Goal: Task Accomplishment & Management: Use online tool/utility

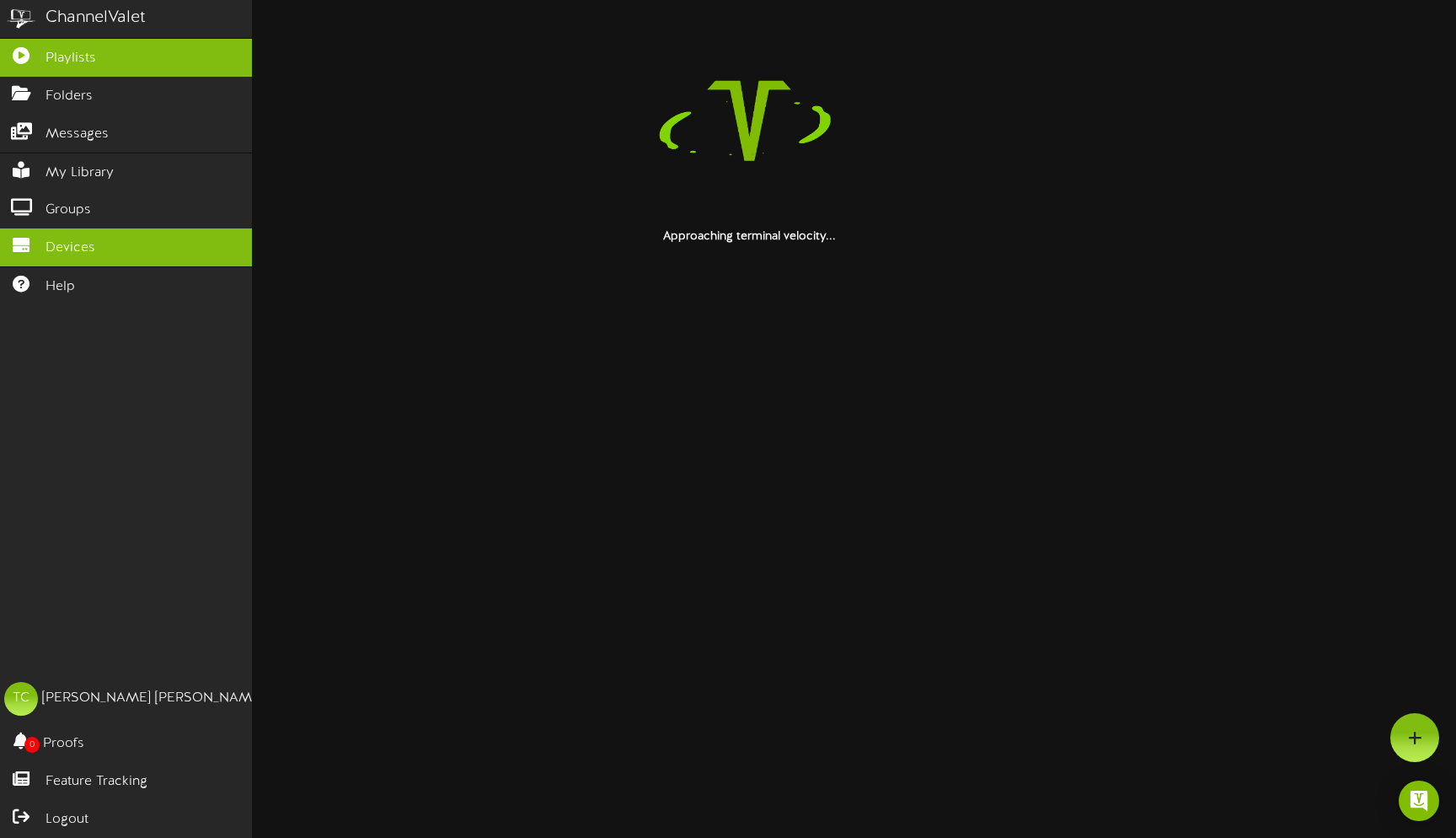
click at [41, 237] on icon at bounding box center [21, 243] width 42 height 13
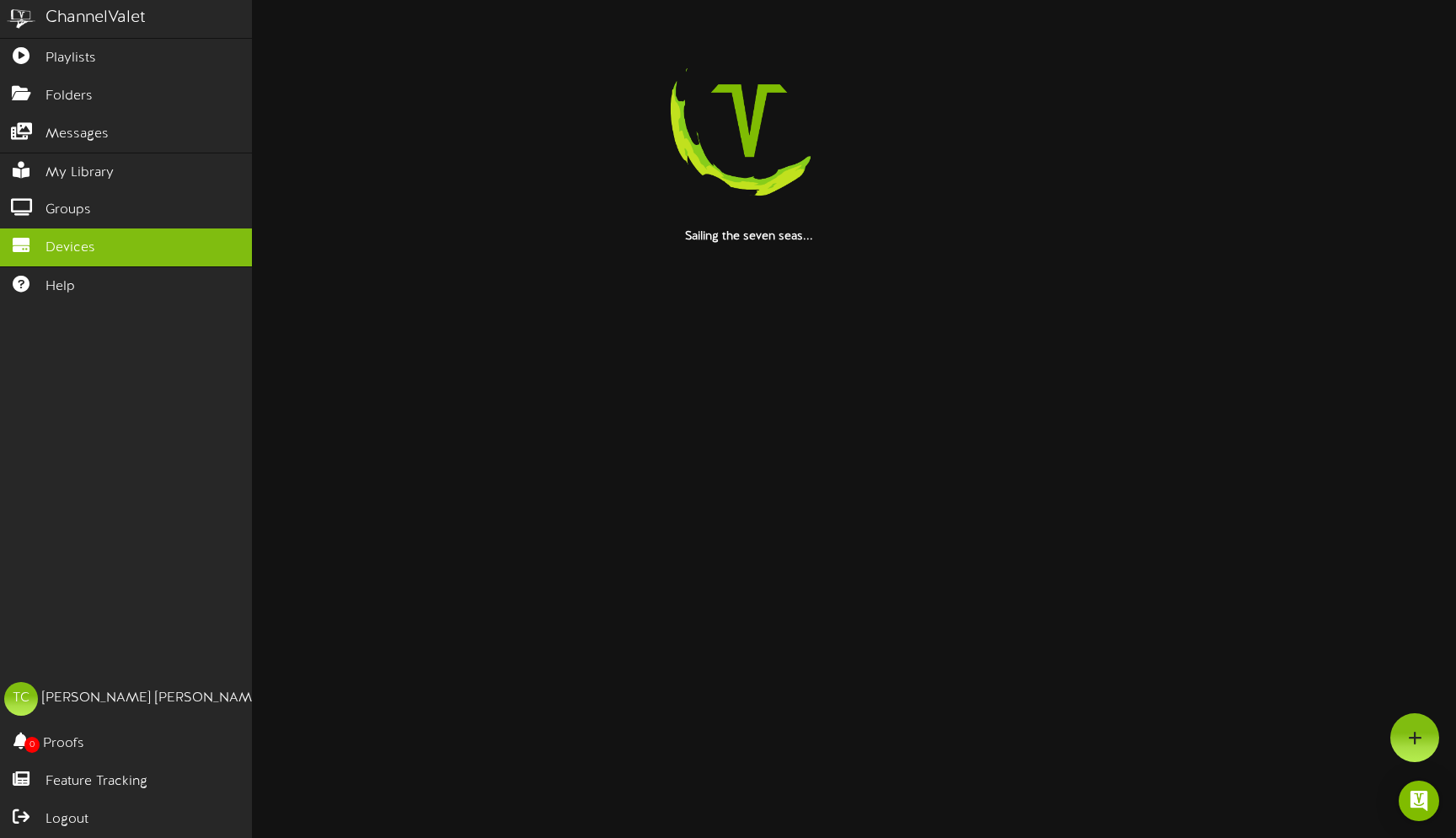
click at [76, 247] on span "Devices" at bounding box center [70, 249] width 49 height 20
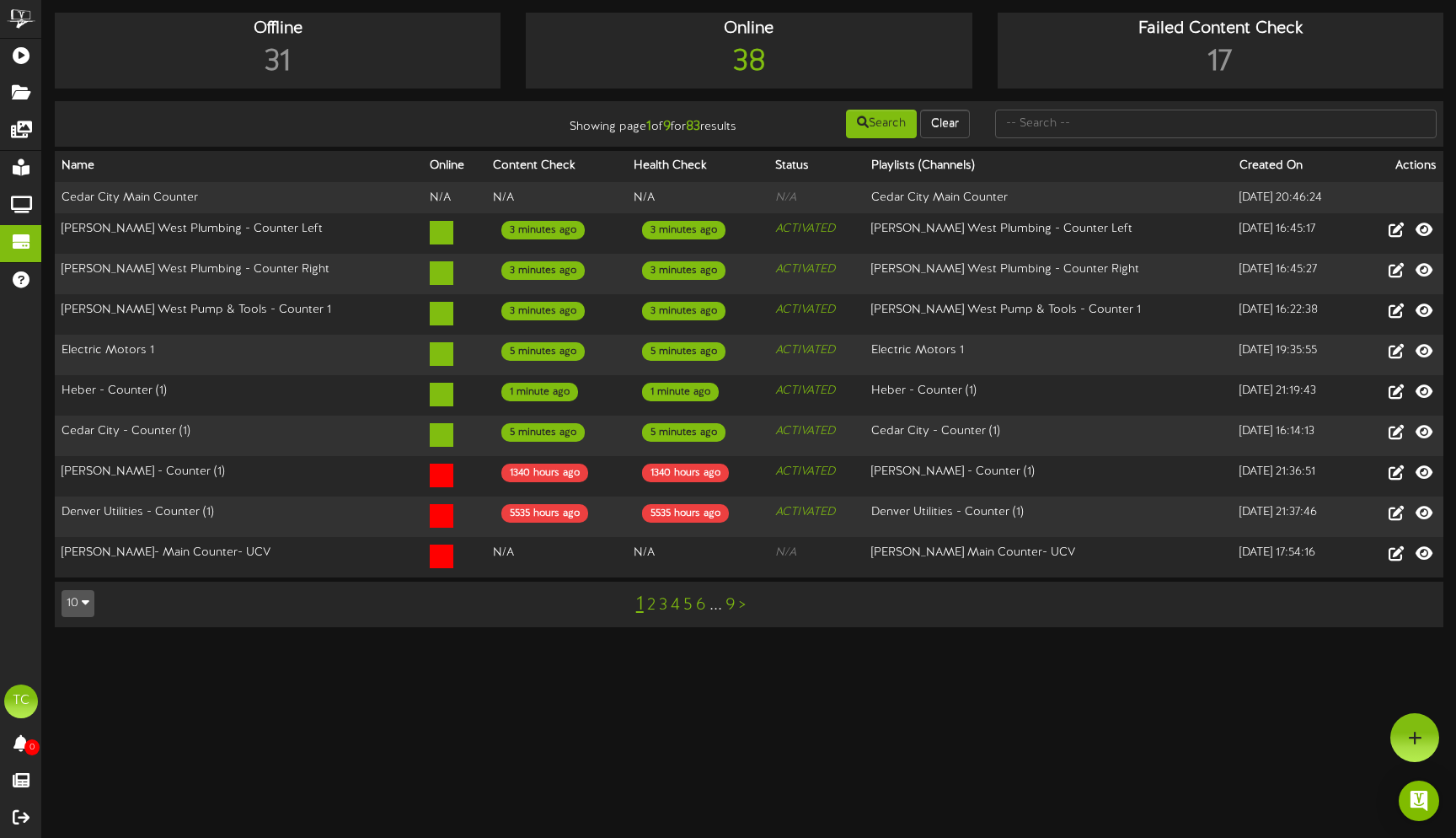
click at [83, 608] on button "10" at bounding box center [77, 603] width 33 height 27
click at [197, 594] on div "10 5 10 25 50 100 1 2 3 4 5 6 ... 9 >" at bounding box center [749, 604] width 1401 height 32
click at [1054, 121] on input "text" at bounding box center [1215, 123] width 441 height 29
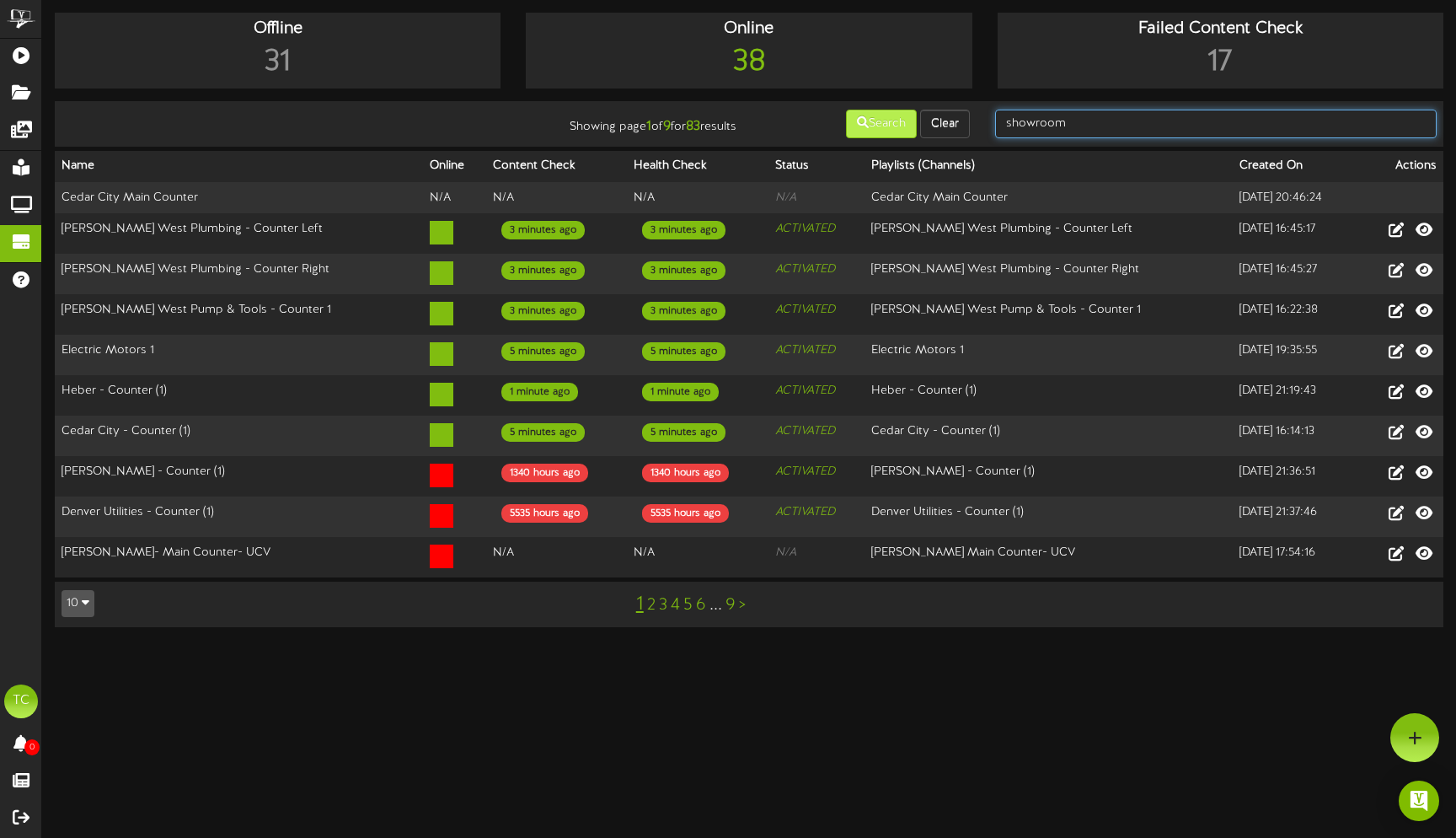
type input "showroom"
click at [893, 121] on button "Search" at bounding box center [881, 123] width 71 height 29
